Goal: Task Accomplishment & Management: Complete application form

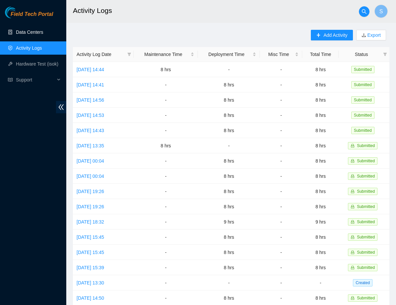
click at [30, 33] on link "Data Centers" at bounding box center [29, 31] width 27 height 5
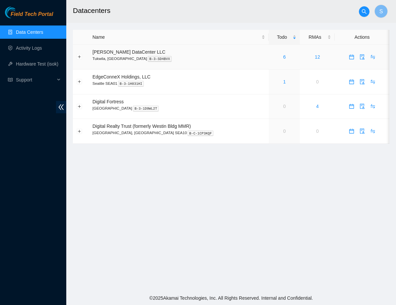
click at [272, 55] on div "6" at bounding box center [284, 56] width 24 height 7
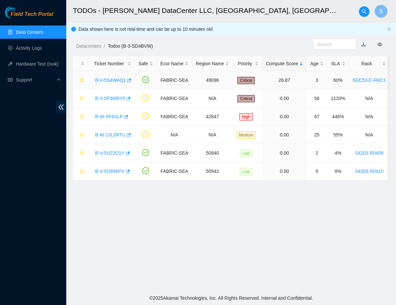
click at [125, 82] on link "B-V-5S4WAQ1" at bounding box center [110, 80] width 31 height 5
click at [108, 100] on link "B-V-5P3MRY5" at bounding box center [110, 98] width 30 height 5
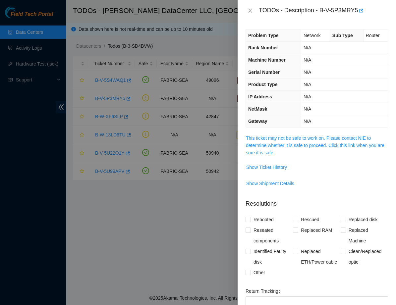
click at [331, 135] on span "This ticket may not be safe to work on. Please contact NIE to determine whether…" at bounding box center [317, 146] width 142 height 22
click at [331, 139] on link "This ticket may not be safe to work on. Please contact NIE to determine whether…" at bounding box center [315, 146] width 139 height 20
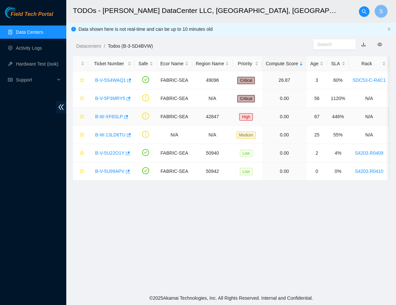
click at [108, 116] on link "B-W-XF6SLP" at bounding box center [109, 116] width 28 height 5
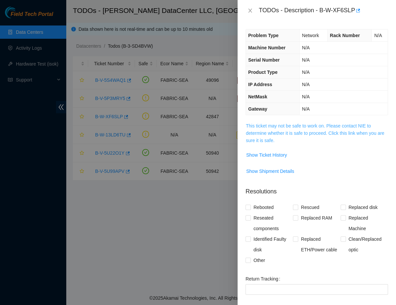
click at [293, 131] on link "This ticket may not be safe to work on. Please contact NIE to determine whether…" at bounding box center [315, 133] width 139 height 20
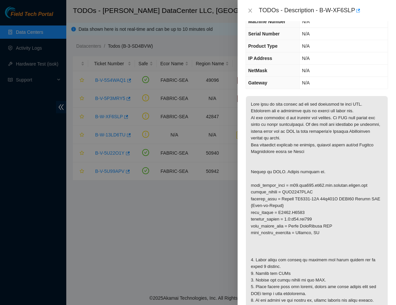
scroll to position [22, 0]
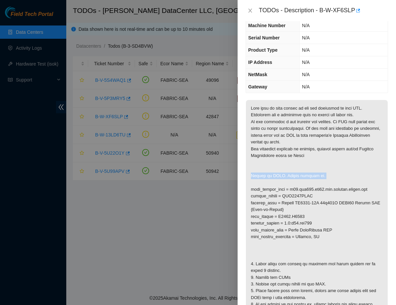
drag, startPoint x: 250, startPoint y: 174, endPoint x: 340, endPoint y: 177, distance: 89.9
click at [340, 177] on p at bounding box center [317, 210] width 142 height 220
click at [336, 170] on p at bounding box center [317, 210] width 142 height 220
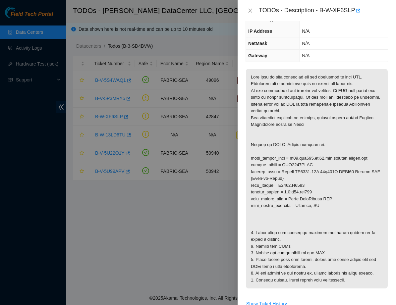
scroll to position [43, 0]
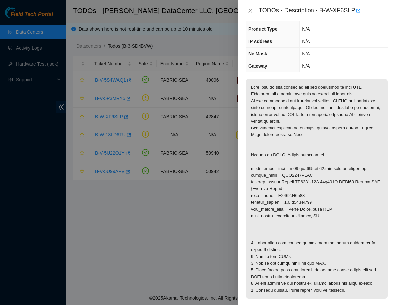
click at [304, 231] on p at bounding box center [317, 189] width 142 height 220
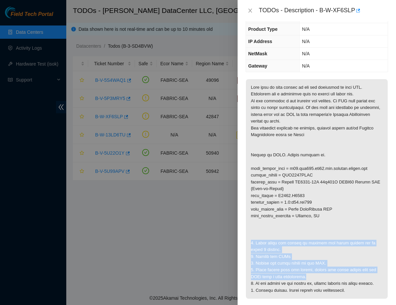
drag, startPoint x: 248, startPoint y: 241, endPoint x: 344, endPoint y: 272, distance: 101.4
click at [344, 272] on p at bounding box center [317, 189] width 142 height 220
click at [250, 9] on icon "close" at bounding box center [250, 10] width 5 height 5
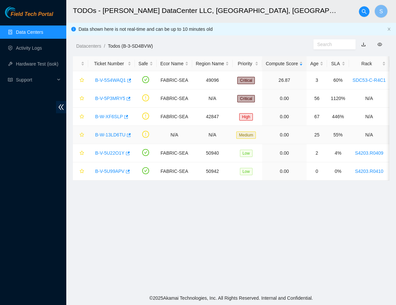
click at [101, 135] on link "B-W-13LD6TU" at bounding box center [110, 134] width 30 height 5
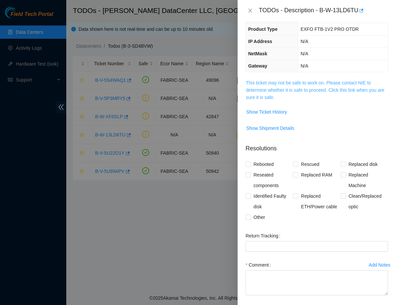
click at [257, 80] on link "This ticket may not be safe to work on. Please contact NIE to determine whether…" at bounding box center [315, 90] width 139 height 20
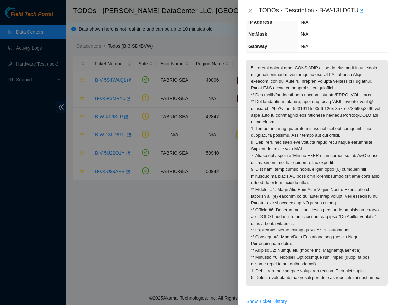
scroll to position [68, 0]
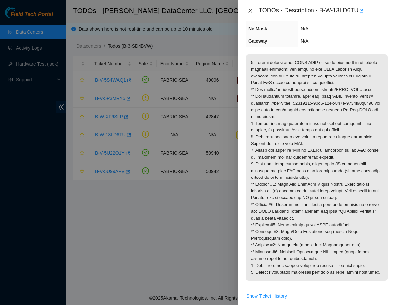
click at [247, 11] on button "Close" at bounding box center [250, 11] width 9 height 6
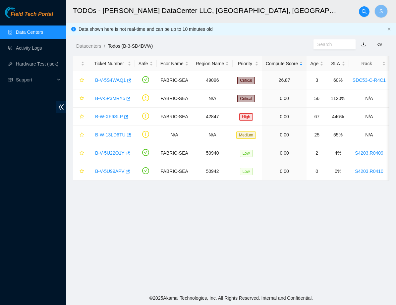
scroll to position [65, 0]
click at [81, 132] on button "button" at bounding box center [81, 135] width 8 height 11
click at [102, 153] on link "B-V-5U22O1Y" at bounding box center [109, 152] width 29 height 5
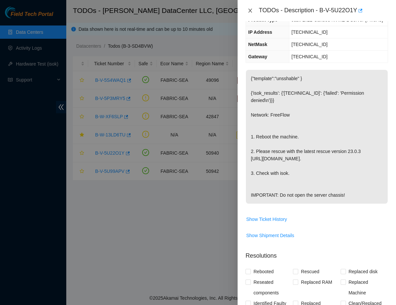
click at [252, 14] on button "Close" at bounding box center [250, 11] width 9 height 6
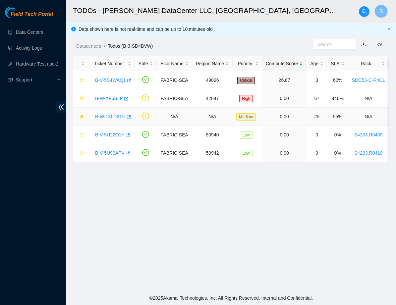
click at [114, 116] on link "B-W-13LD6TU" at bounding box center [110, 116] width 30 height 5
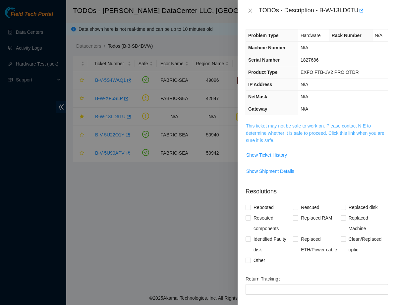
click at [283, 128] on link "This ticket may not be safe to work on. Please contact NIE to determine whether…" at bounding box center [315, 133] width 139 height 20
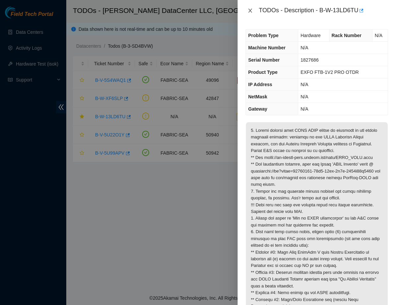
click at [252, 11] on icon "close" at bounding box center [250, 10] width 5 height 5
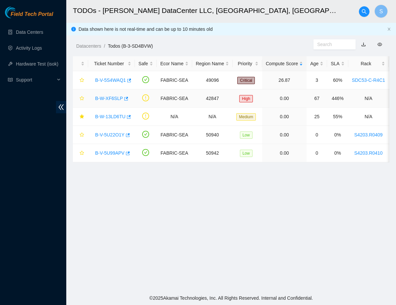
click at [112, 100] on link "B-W-XF6SLP" at bounding box center [109, 98] width 28 height 5
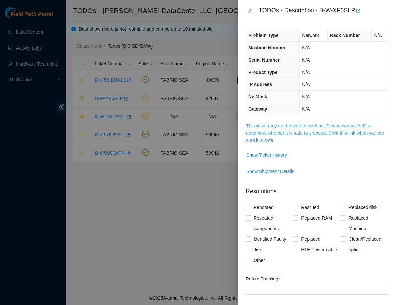
click at [269, 124] on link "This ticket may not be safe to work on. Please contact NIE to determine whether…" at bounding box center [315, 133] width 139 height 20
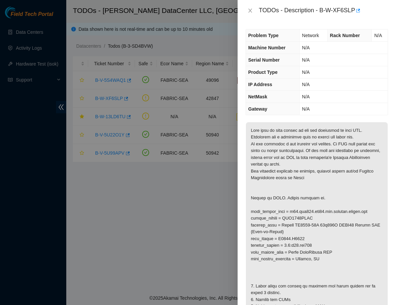
click at [81, 100] on div at bounding box center [198, 152] width 396 height 305
click at [251, 11] on icon "close" at bounding box center [250, 10] width 5 height 5
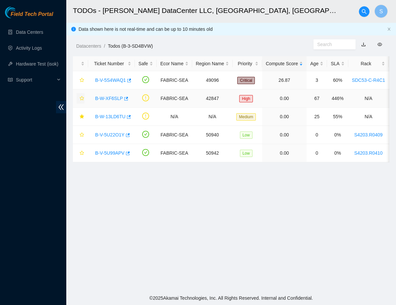
click at [84, 101] on span "star" at bounding box center [82, 98] width 5 height 5
click at [115, 98] on link "B-W-XF6SLP" at bounding box center [109, 98] width 28 height 5
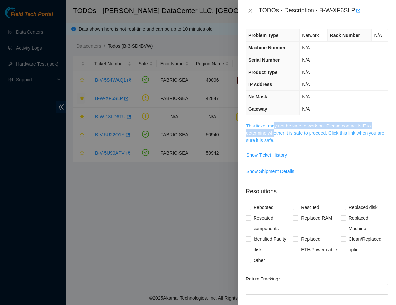
click at [275, 128] on span "This ticket may not be safe to work on. Please contact NIE to determine whether…" at bounding box center [317, 133] width 142 height 22
click at [279, 136] on span "This ticket may not be safe to work on. Please contact NIE to determine whether…" at bounding box center [317, 133] width 142 height 22
click at [279, 134] on link "This ticket may not be safe to work on. Please contact NIE to determine whether…" at bounding box center [315, 133] width 139 height 20
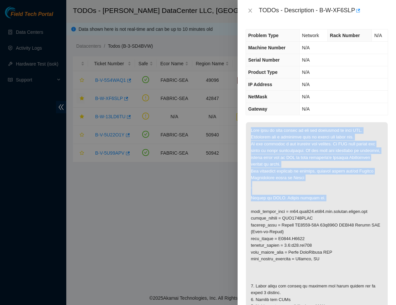
drag, startPoint x: 252, startPoint y: 130, endPoint x: 322, endPoint y: 201, distance: 100.1
click at [322, 201] on p at bounding box center [317, 232] width 142 height 220
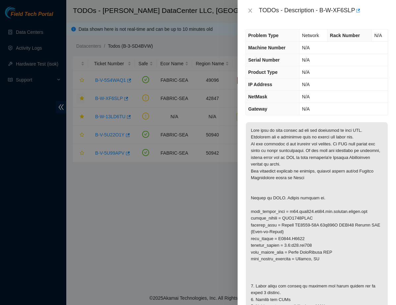
click at [323, 206] on p at bounding box center [317, 232] width 142 height 220
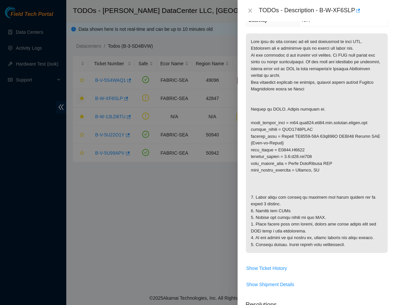
scroll to position [91, 0]
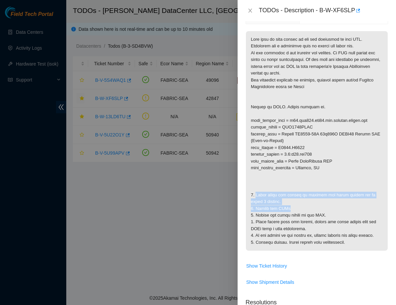
drag, startPoint x: 257, startPoint y: 191, endPoint x: 304, endPoint y: 202, distance: 48.5
click at [304, 202] on p at bounding box center [317, 141] width 142 height 220
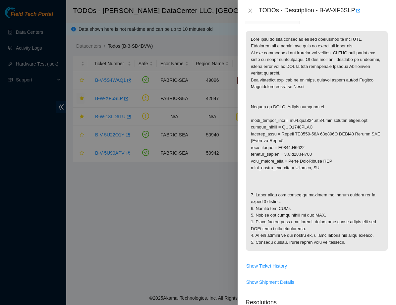
click at [304, 205] on p at bounding box center [317, 141] width 142 height 220
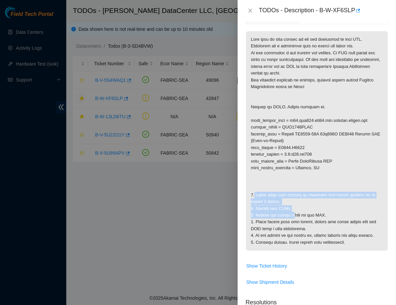
drag, startPoint x: 255, startPoint y: 191, endPoint x: 297, endPoint y: 213, distance: 47.7
click at [297, 213] on p at bounding box center [317, 141] width 142 height 220
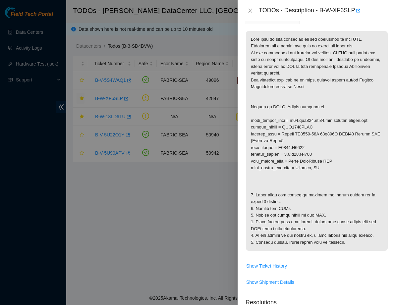
click at [131, 215] on div at bounding box center [198, 152] width 396 height 305
click at [252, 10] on icon "close" at bounding box center [250, 10] width 5 height 5
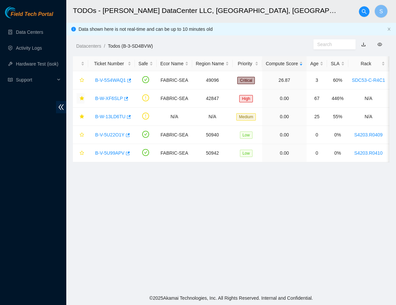
scroll to position [65, 0]
click at [108, 157] on div "B-V-5U99APV" at bounding box center [111, 153] width 39 height 11
click at [113, 118] on link "B-W-13LD6TU" at bounding box center [110, 116] width 30 height 5
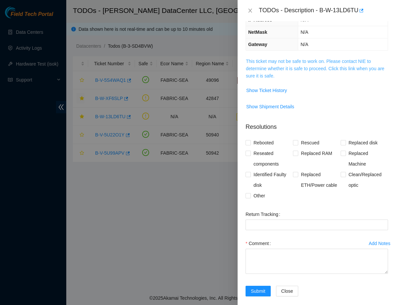
click at [274, 63] on link "This ticket may not be safe to work on. Please contact NIE to determine whether…" at bounding box center [315, 69] width 139 height 20
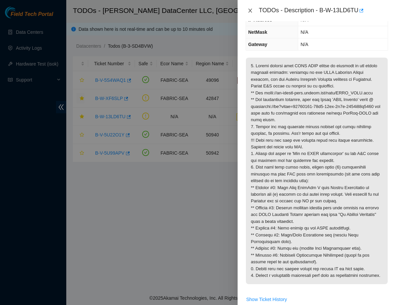
click at [247, 12] on button "Close" at bounding box center [250, 11] width 9 height 6
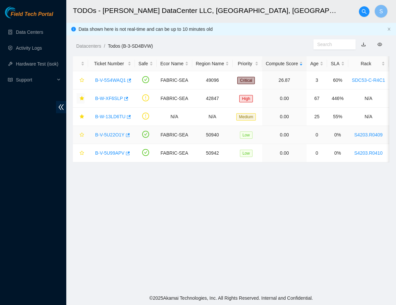
click at [110, 137] on link "B-V-5U22O1Y" at bounding box center [109, 134] width 29 height 5
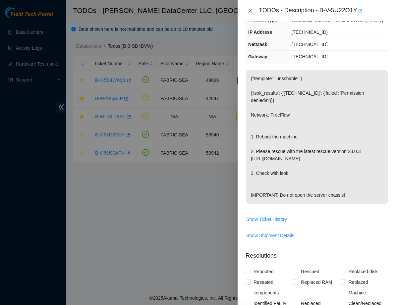
click at [249, 11] on icon "close" at bounding box center [250, 11] width 4 height 4
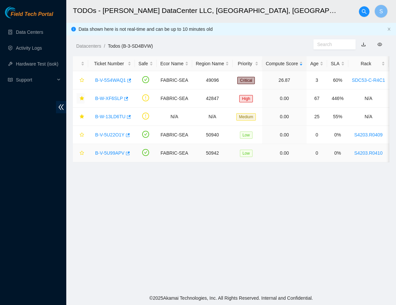
click at [116, 152] on link "B-V-5U99APV" at bounding box center [109, 152] width 29 height 5
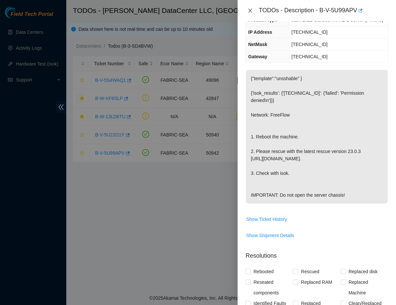
click at [250, 14] on button "Close" at bounding box center [250, 11] width 9 height 6
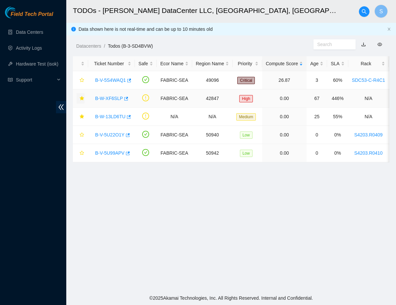
click at [113, 97] on link "B-W-XF6SLP" at bounding box center [109, 98] width 28 height 5
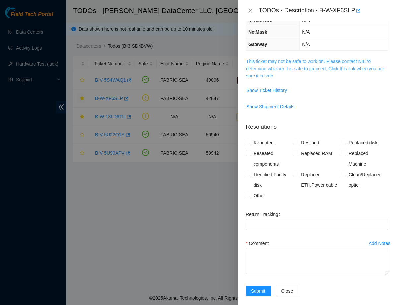
click at [297, 60] on link "This ticket may not be safe to work on. Please contact NIE to determine whether…" at bounding box center [315, 69] width 139 height 20
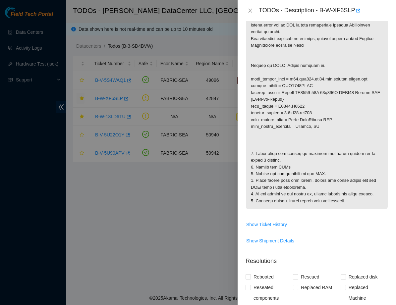
scroll to position [150, 0]
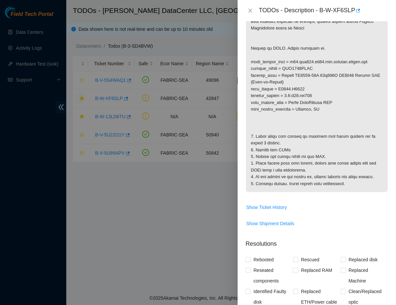
click at [123, 228] on div at bounding box center [198, 152] width 396 height 305
click at [249, 10] on icon "close" at bounding box center [250, 10] width 5 height 5
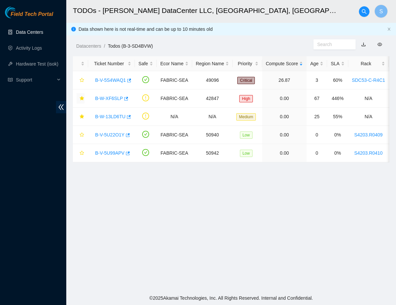
click at [30, 32] on link "Data Centers" at bounding box center [29, 31] width 27 height 5
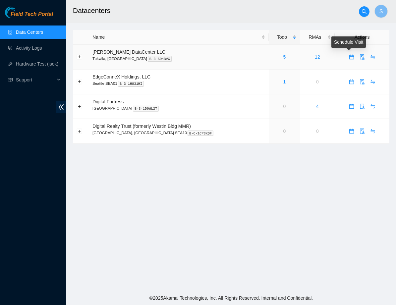
click at [351, 59] on icon "calendar" at bounding box center [351, 56] width 5 height 5
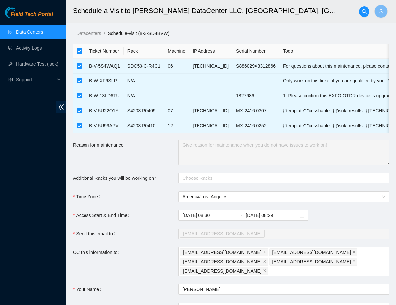
click at [78, 53] on input "checkbox" at bounding box center [79, 50] width 5 height 5
checkbox input "false"
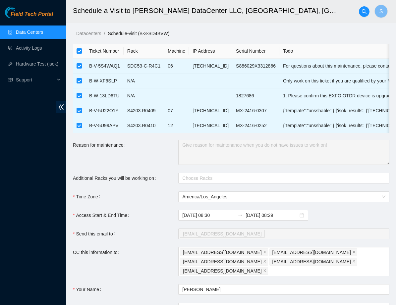
checkbox input "false"
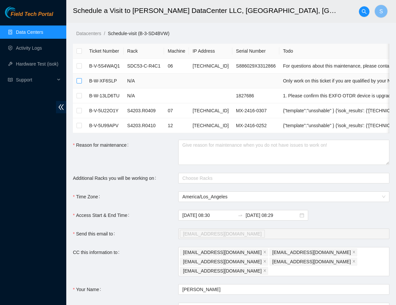
click at [81, 80] on input "checkbox" at bounding box center [79, 80] width 5 height 5
checkbox input "true"
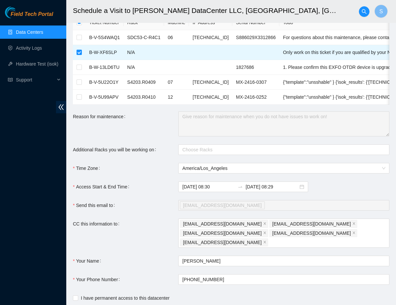
scroll to position [40, 0]
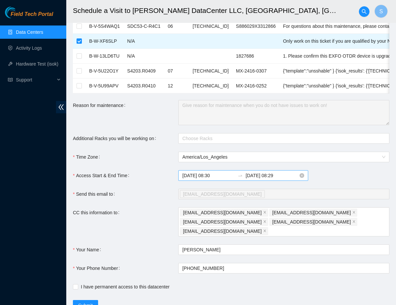
click at [272, 177] on input "2025-08-19 08:29" at bounding box center [272, 175] width 53 height 7
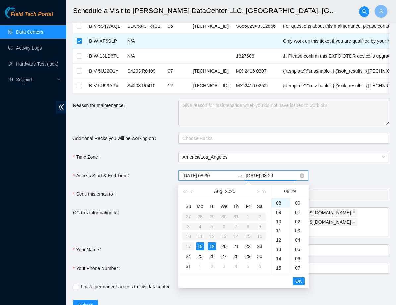
scroll to position [269, 0]
click at [278, 175] on input "2025-08-19 08:29" at bounding box center [272, 175] width 53 height 7
click at [271, 175] on input "2025-08-19 08:29" at bounding box center [272, 175] width 53 height 7
type input "2025-08-18 15:00"
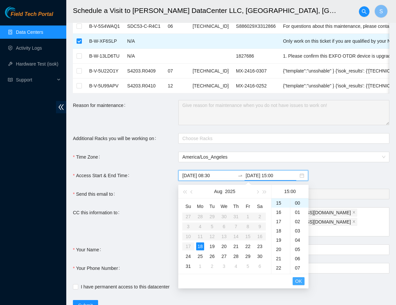
click at [299, 282] on span "OK" at bounding box center [298, 281] width 7 height 7
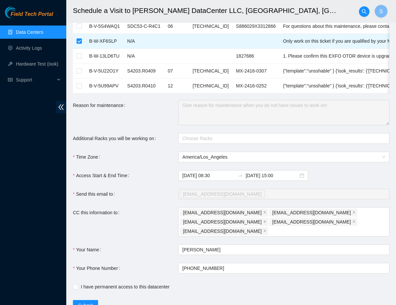
drag, startPoint x: 82, startPoint y: 296, endPoint x: 151, endPoint y: 179, distance: 136.5
click at [151, 179] on form "Ticket Number Rack Machine IP Address Serial Number Todo B-V-5S4WAQ1 SDC53-C-R4…" at bounding box center [231, 157] width 316 height 307
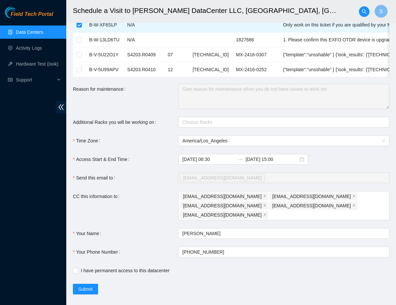
scroll to position [58, 0]
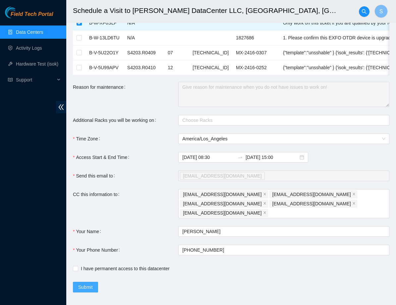
click at [89, 284] on span "Submit" at bounding box center [85, 287] width 15 height 7
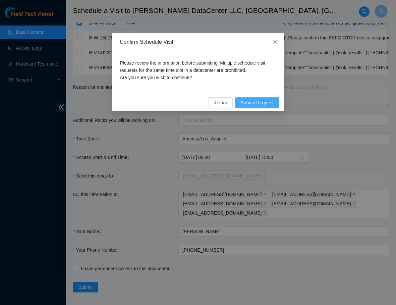
click at [259, 101] on span "Submit Request" at bounding box center [257, 102] width 33 height 7
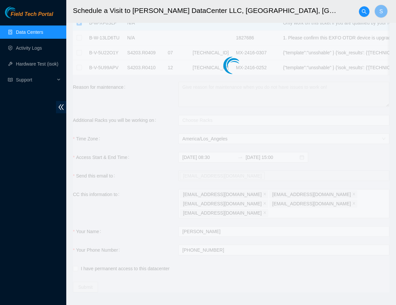
type input "2025-08-18 08:31"
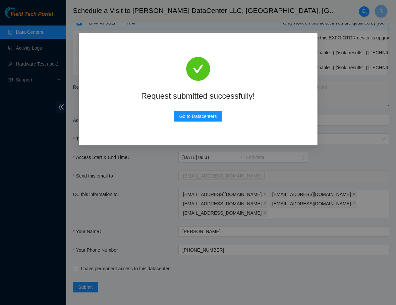
click at [113, 223] on div "Request submitted successfully! Go to Datacenters" at bounding box center [198, 152] width 396 height 305
click at [197, 112] on button "Go to Datacenters" at bounding box center [198, 116] width 48 height 11
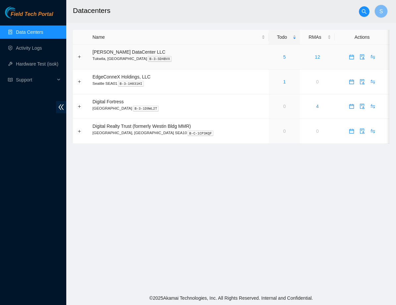
click at [273, 57] on div "5" at bounding box center [284, 56] width 24 height 7
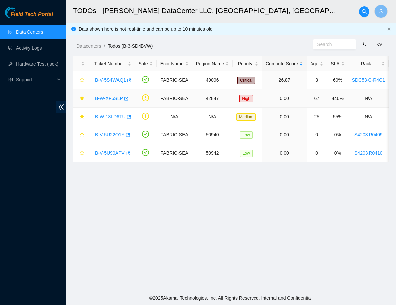
click at [119, 99] on link "B-W-XF6SLP" at bounding box center [109, 98] width 28 height 5
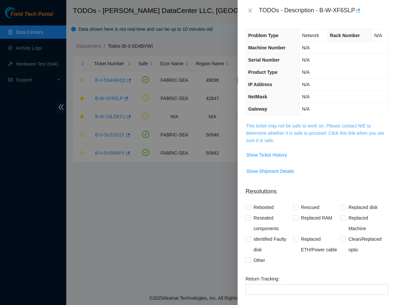
click at [282, 133] on link "This ticket may not be safe to work on. Please contact NIE to determine whether…" at bounding box center [315, 133] width 139 height 20
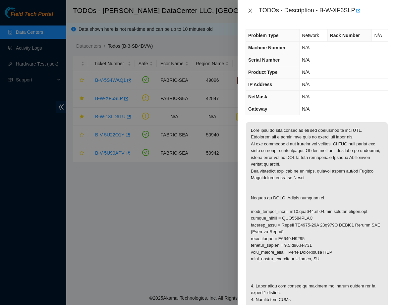
click at [250, 10] on icon "close" at bounding box center [250, 10] width 5 height 5
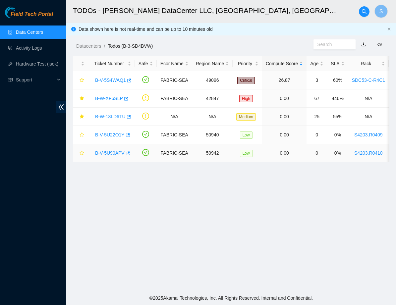
click at [110, 153] on link "B-V-5U99APV" at bounding box center [109, 152] width 29 height 5
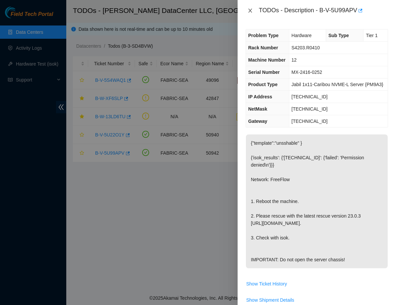
click at [251, 12] on icon "close" at bounding box center [250, 10] width 5 height 5
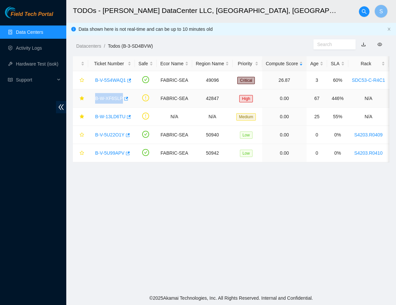
copy link "B-W-XF6SLP"
drag, startPoint x: 92, startPoint y: 98, endPoint x: 122, endPoint y: 96, distance: 30.5
click at [122, 96] on div "B-W-XF6SLP" at bounding box center [111, 98] width 39 height 11
click at [119, 82] on link "B-V-5S4WAQ1" at bounding box center [110, 80] width 31 height 5
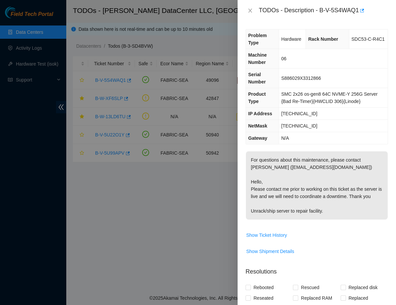
click at [255, 9] on div "TODOs - Description - B-V-5S4WAQ1" at bounding box center [317, 10] width 142 height 11
click at [248, 10] on icon "close" at bounding box center [250, 10] width 5 height 5
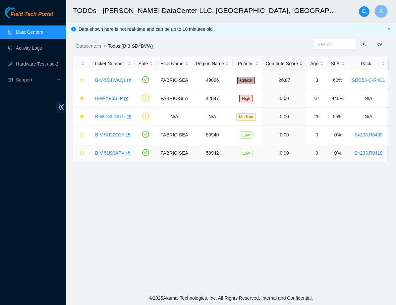
click at [117, 155] on link "B-V-5U99APV" at bounding box center [109, 152] width 29 height 5
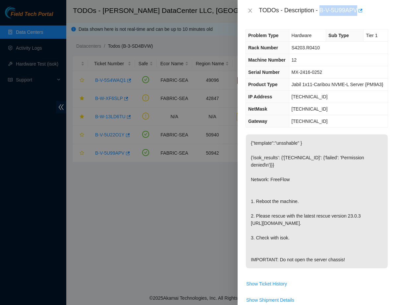
copy div "B-V-5U99APV"
drag, startPoint x: 322, startPoint y: 11, endPoint x: 360, endPoint y: 10, distance: 38.5
click at [360, 10] on div "TODOs - Description - B-V-5U99APV" at bounding box center [323, 10] width 129 height 11
click at [252, 10] on icon "close" at bounding box center [250, 10] width 5 height 5
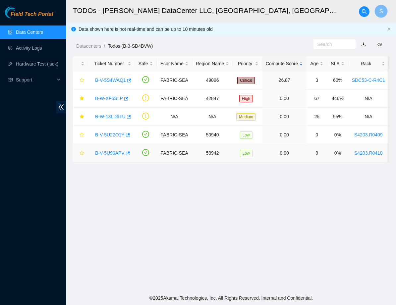
click at [114, 155] on link "B-V-5U99APV" at bounding box center [109, 152] width 29 height 5
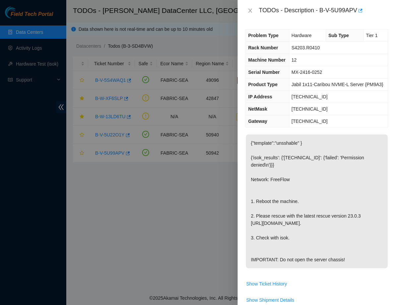
click at [196, 211] on div at bounding box center [198, 152] width 396 height 305
click at [247, 10] on button "Close" at bounding box center [250, 11] width 9 height 6
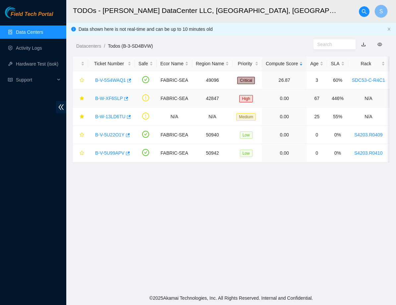
click at [107, 98] on link "B-W-XF6SLP" at bounding box center [109, 98] width 28 height 5
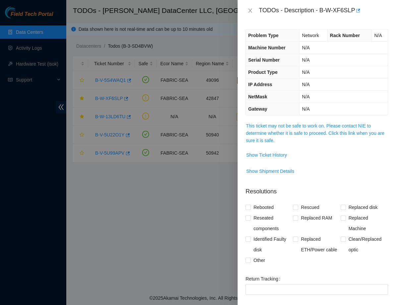
click at [277, 129] on span "This ticket may not be safe to work on. Please contact NIE to determine whether…" at bounding box center [317, 133] width 142 height 22
click at [271, 128] on link "This ticket may not be safe to work on. Please contact NIE to determine whether…" at bounding box center [315, 133] width 139 height 20
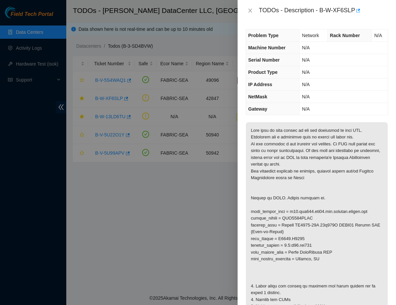
click at [120, 197] on div at bounding box center [198, 152] width 396 height 305
click at [251, 9] on icon "close" at bounding box center [250, 11] width 4 height 4
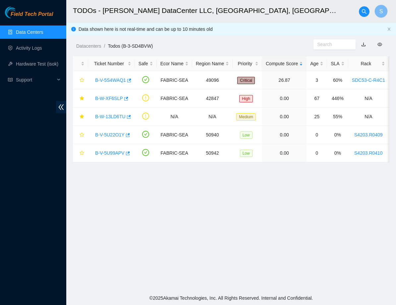
click at [23, 17] on span "Field Tech Portal" at bounding box center [32, 14] width 42 height 6
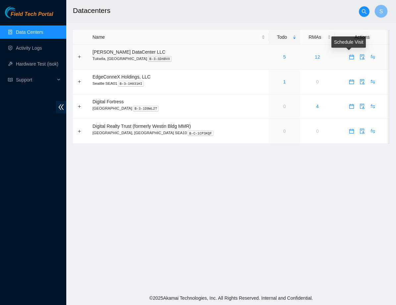
click at [349, 55] on icon "calendar" at bounding box center [351, 57] width 5 height 5
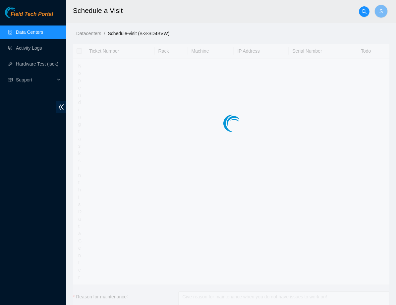
type input "[DATE] 08:56"
type input "[DATE] 08:55"
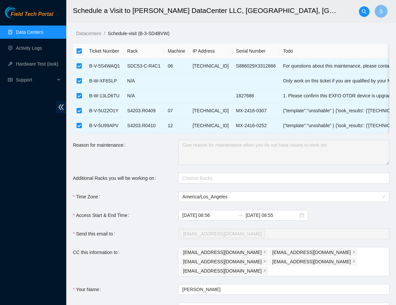
click at [79, 50] on input "checkbox" at bounding box center [79, 50] width 5 height 5
checkbox input "false"
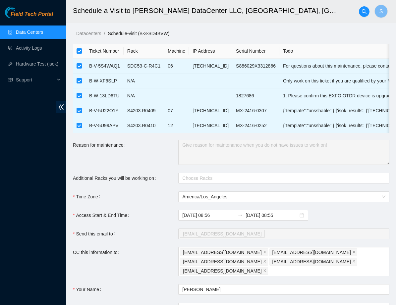
checkbox input "false"
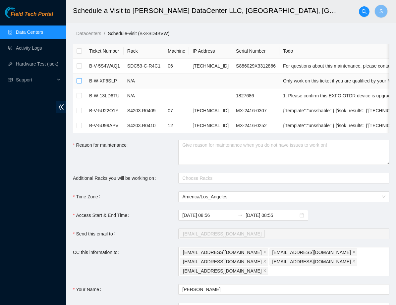
click at [80, 79] on input "checkbox" at bounding box center [79, 80] width 5 height 5
checkbox input "true"
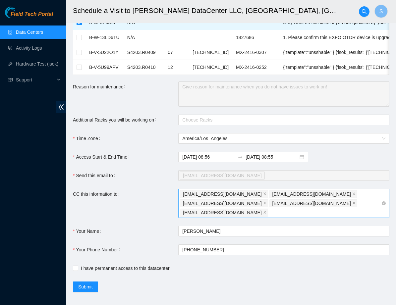
scroll to position [58, 0]
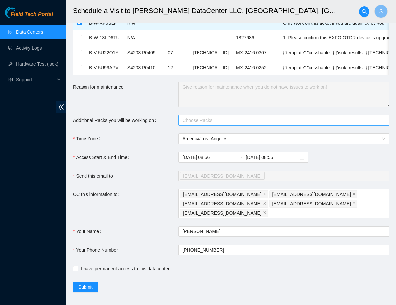
click at [211, 122] on div at bounding box center [280, 120] width 201 height 8
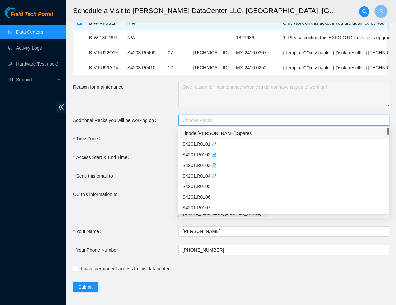
click at [157, 128] on form "Ticket Number Rack Machine IP Address Serial Number Todo B-V-5S4WAQ1 SDC53-C-R4…" at bounding box center [231, 139] width 316 height 307
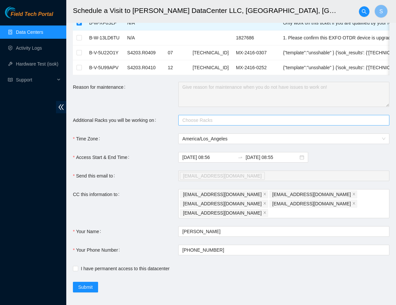
click at [213, 121] on div at bounding box center [280, 120] width 201 height 8
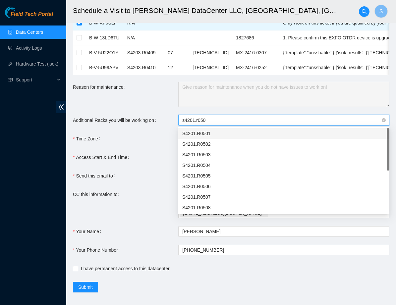
type input "s4201.r05"
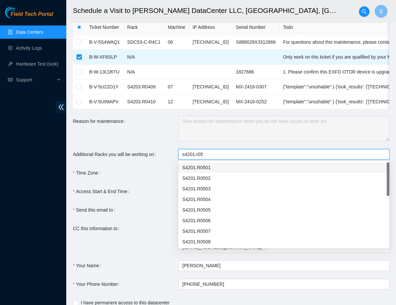
scroll to position [18, 0]
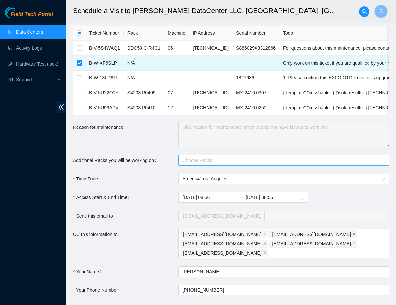
click at [229, 162] on div at bounding box center [280, 160] width 201 height 8
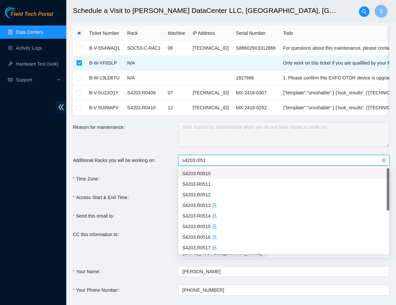
type input "s4203.r0515"
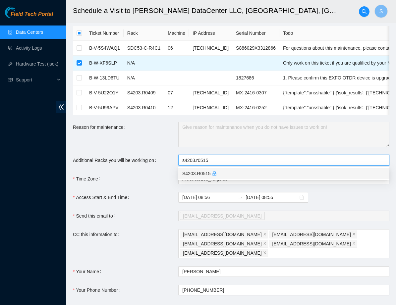
click at [221, 176] on div "S4203.R0515" at bounding box center [283, 173] width 203 height 7
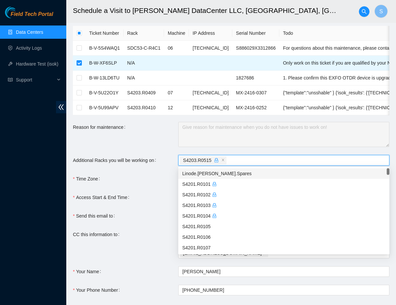
click at [155, 168] on form "Ticket Number Rack Machine IP Address Serial Number Todo B-V-5S4WAQ1 SDC53-C-R4…" at bounding box center [231, 179] width 316 height 307
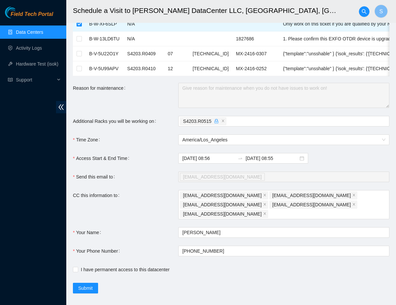
scroll to position [58, 0]
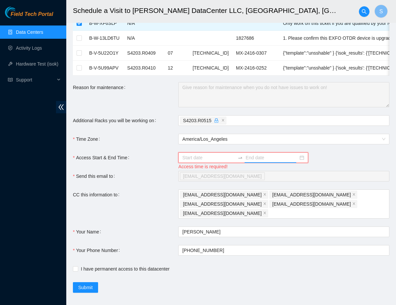
click at [260, 156] on input at bounding box center [272, 157] width 53 height 7
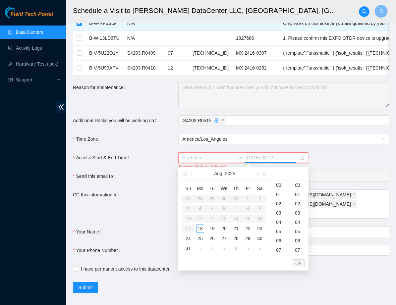
type input "2025-08-19 08:22"
type input "2025-08-23 08:22"
click at [217, 157] on input "Access Start & End Time" at bounding box center [208, 157] width 53 height 7
click at [280, 228] on div "08" at bounding box center [280, 227] width 19 height 9
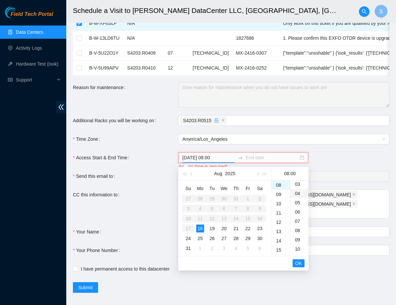
scroll to position [40, 0]
click at [301, 200] on div "50" at bounding box center [299, 200] width 18 height 9
type input "2025-08-18 08:50"
click at [295, 265] on button "OK" at bounding box center [299, 263] width 12 height 8
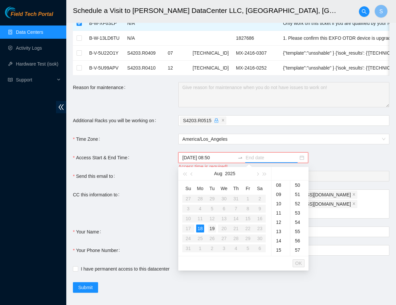
type input "2025-08-19 08:22"
click at [283, 195] on div "15" at bounding box center [280, 194] width 19 height 9
type input "2025-08-18 15:00"
click at [299, 265] on span "OK" at bounding box center [298, 263] width 7 height 7
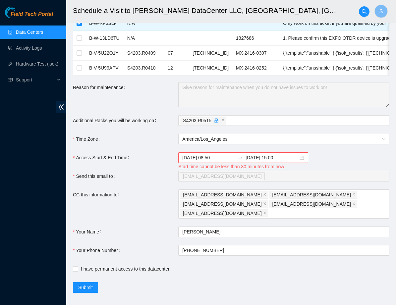
click at [340, 159] on div "2025-08-18 08:50 2025-08-18 15:00" at bounding box center [283, 157] width 211 height 11
click at [219, 156] on input "2025-08-18 08:50" at bounding box center [208, 157] width 53 height 7
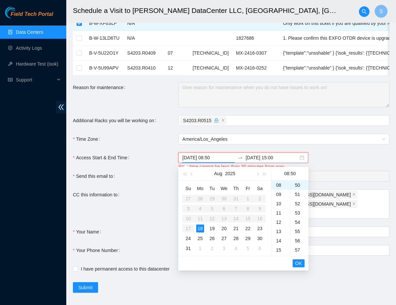
click at [225, 147] on form "Ticket Number Rack Machine IP Address Serial Number Todo B-V-5S4WAQ1 SDC53-C-R4…" at bounding box center [231, 139] width 316 height 307
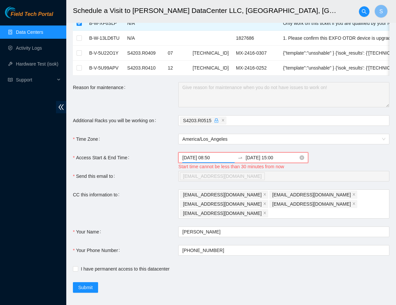
click at [222, 158] on input "2025-08-18 08:50" at bounding box center [208, 157] width 53 height 7
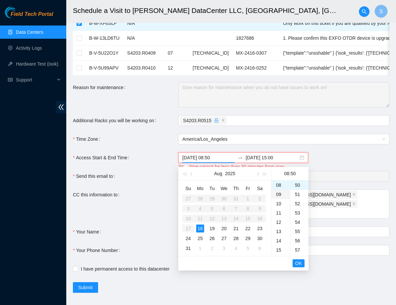
click at [281, 195] on div "09" at bounding box center [280, 194] width 19 height 9
click at [298, 185] on div "00" at bounding box center [299, 185] width 18 height 9
click at [302, 263] on span "OK" at bounding box center [298, 263] width 7 height 7
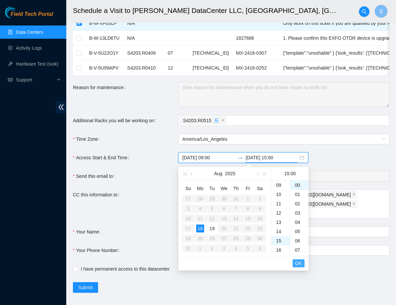
scroll to position [139, 0]
click at [297, 265] on span "OK" at bounding box center [298, 263] width 7 height 7
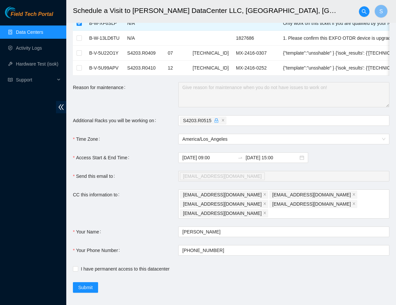
click at [137, 162] on div "Access Start & End Time" at bounding box center [125, 157] width 105 height 11
click at [89, 284] on span "Submit" at bounding box center [85, 287] width 15 height 7
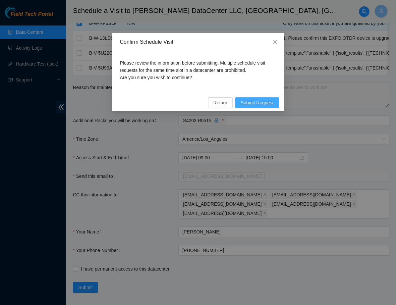
click at [259, 102] on span "Submit Request" at bounding box center [257, 102] width 33 height 7
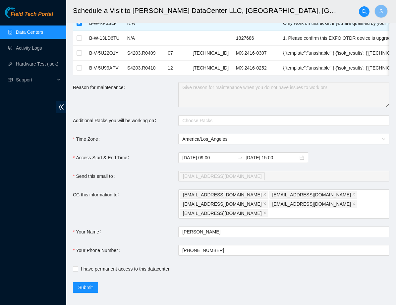
type input "2025-08-18 08:58"
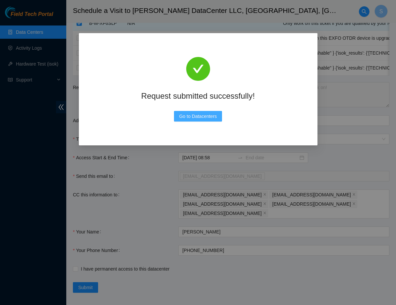
click at [209, 120] on span "Go to Datacenters" at bounding box center [198, 116] width 38 height 7
